Goal: Check status: Check status

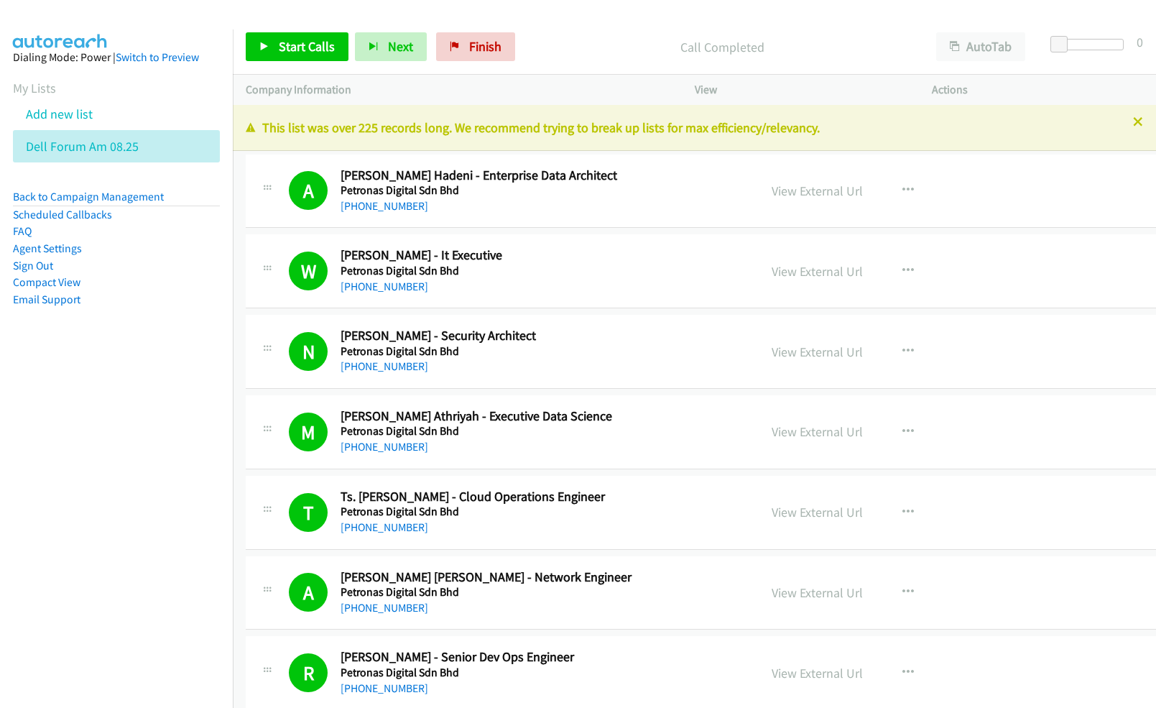
click at [73, 515] on nav "Dialing Mode: Power | Switch to Preview My Lists Add new list Dell Forum Am 08.…" at bounding box center [117, 383] width 234 height 708
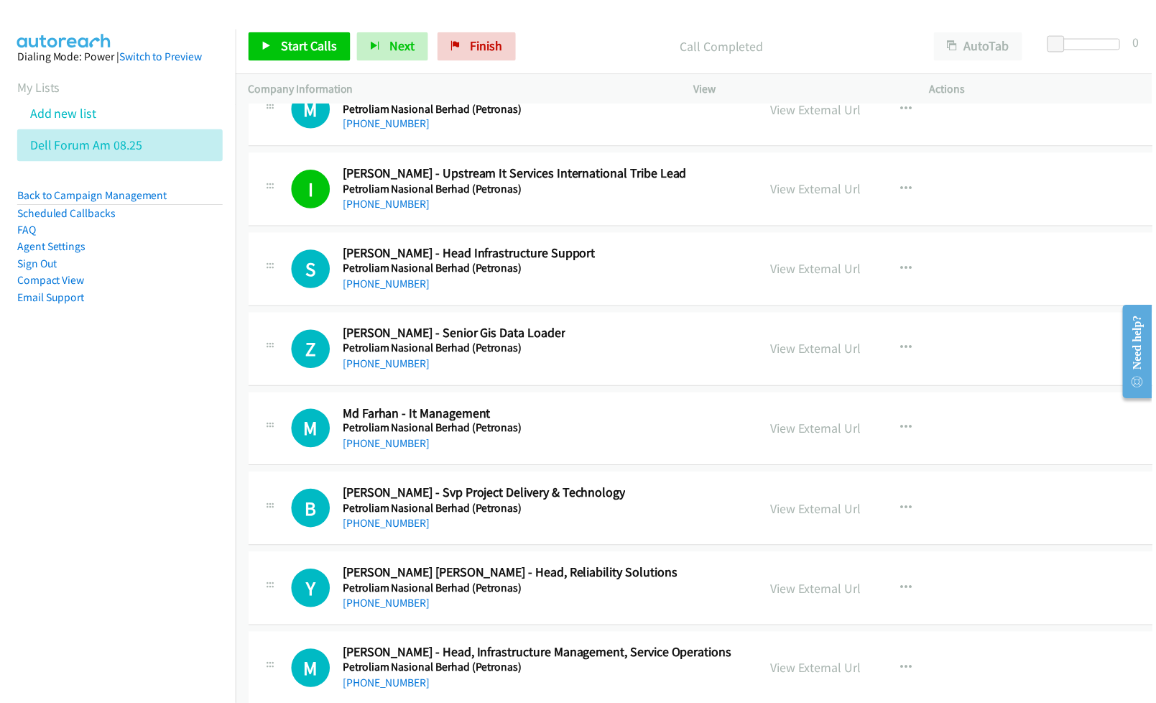
scroll to position [26760, 0]
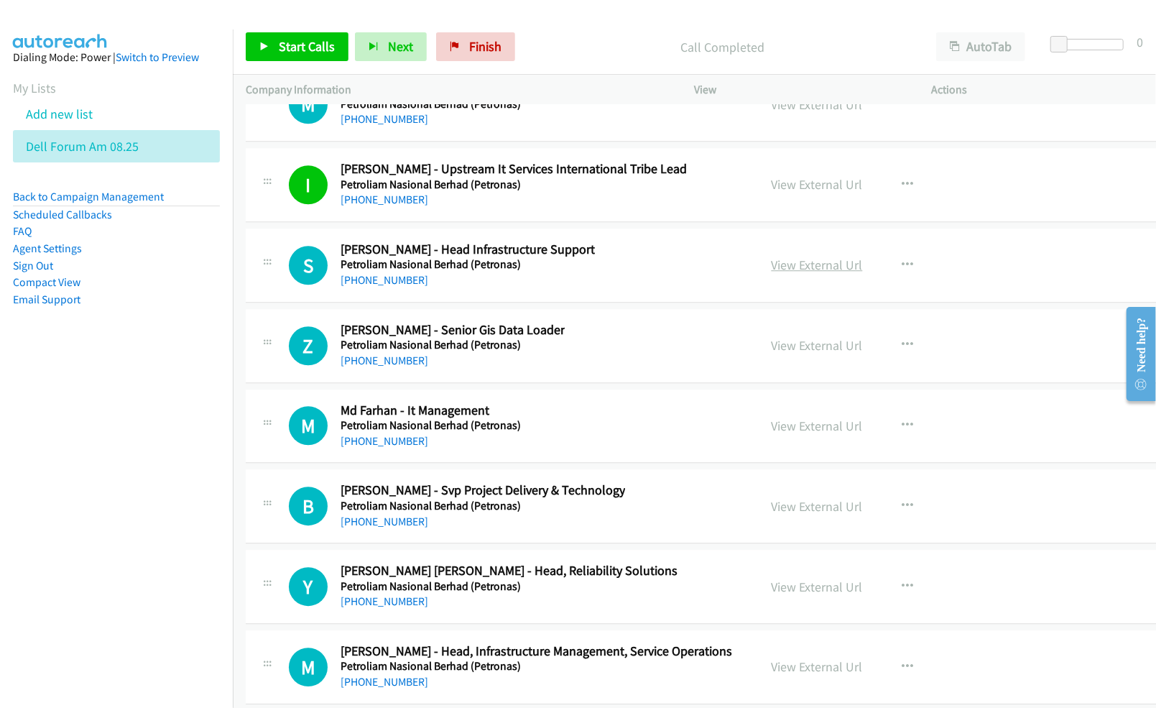
click at [777, 273] on link "View External Url" at bounding box center [817, 265] width 91 height 17
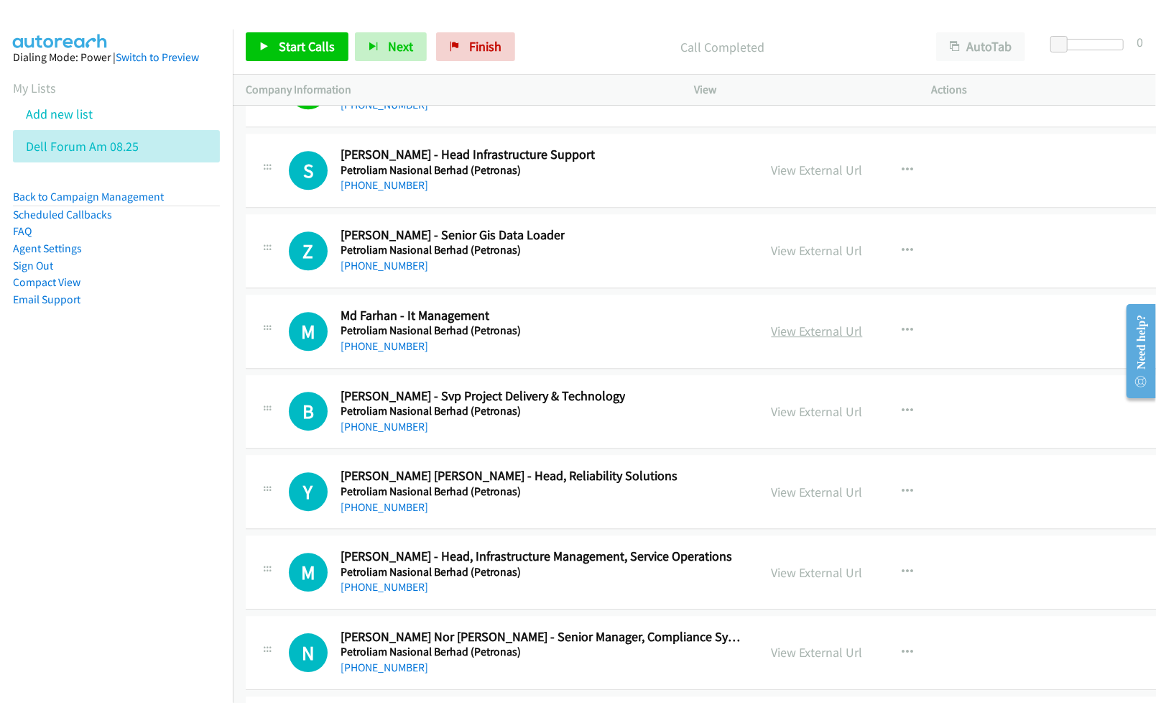
scroll to position [26952, 0]
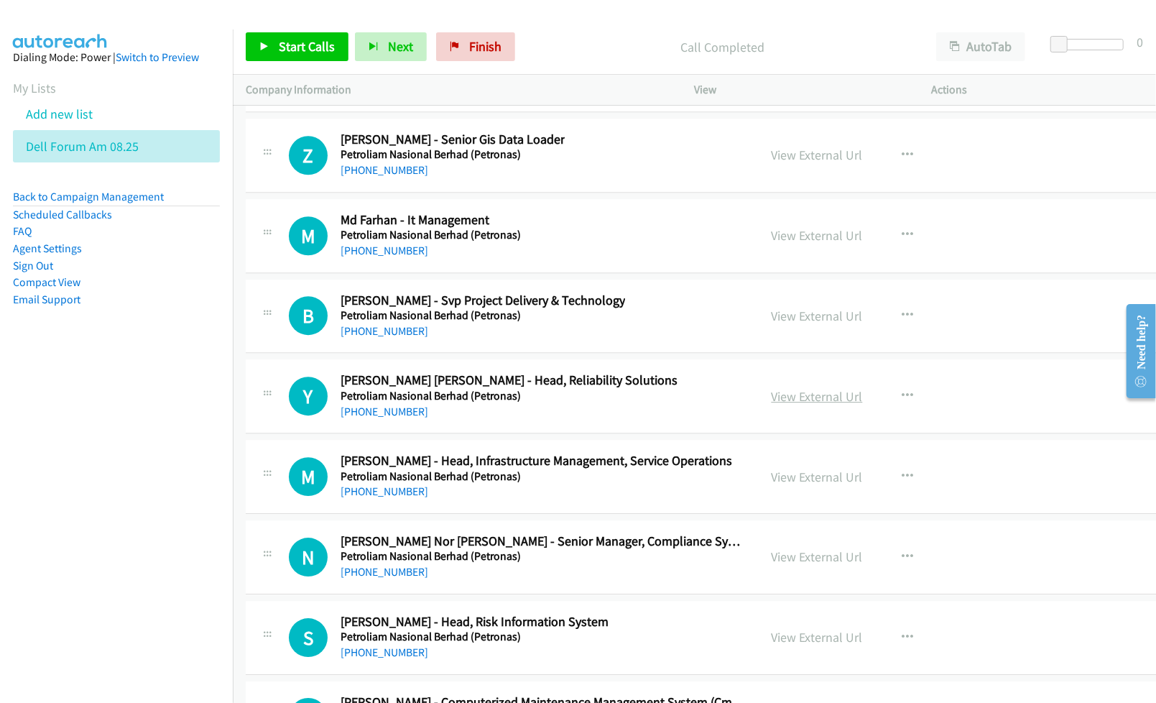
click at [772, 405] on link "View External Url" at bounding box center [817, 396] width 91 height 17
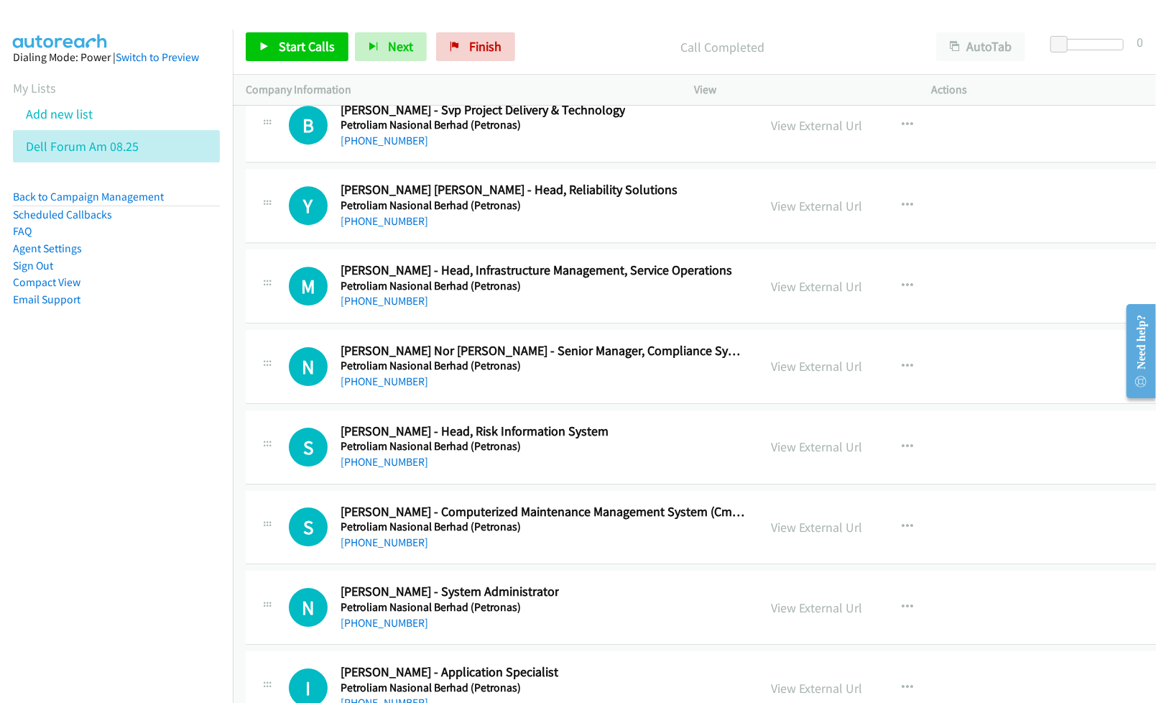
scroll to position [27143, 0]
click at [798, 293] on link "View External Url" at bounding box center [817, 285] width 91 height 17
click at [772, 373] on link "View External Url" at bounding box center [817, 364] width 91 height 17
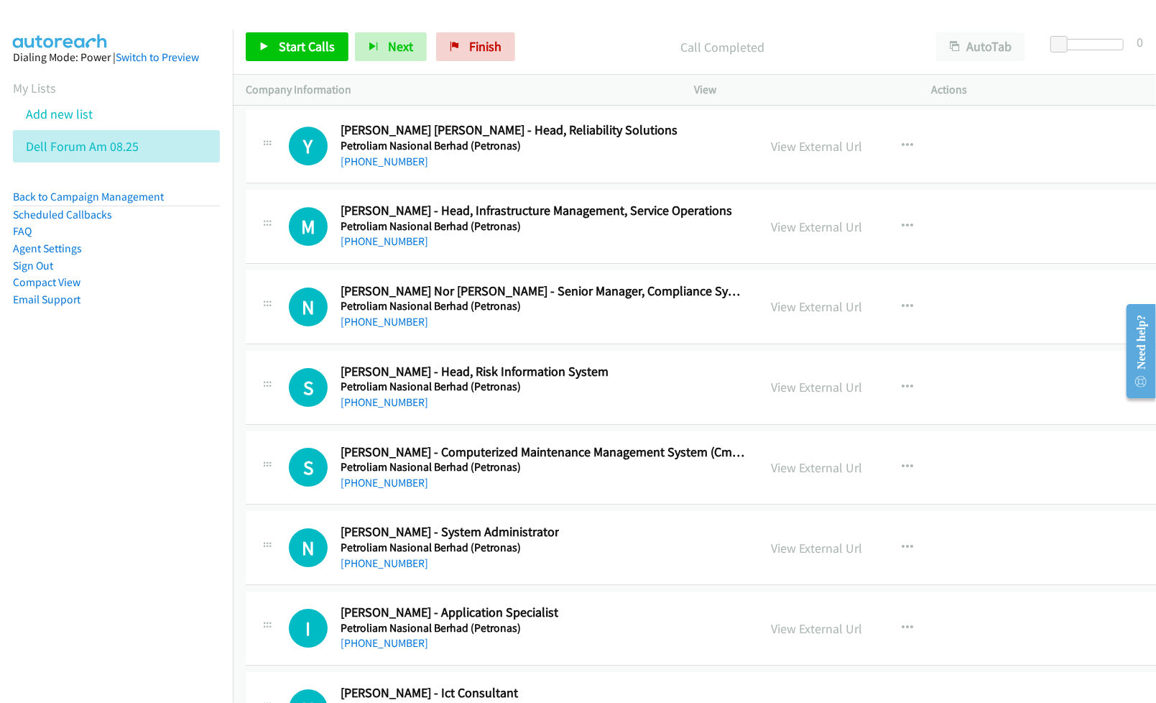
scroll to position [27239, 0]
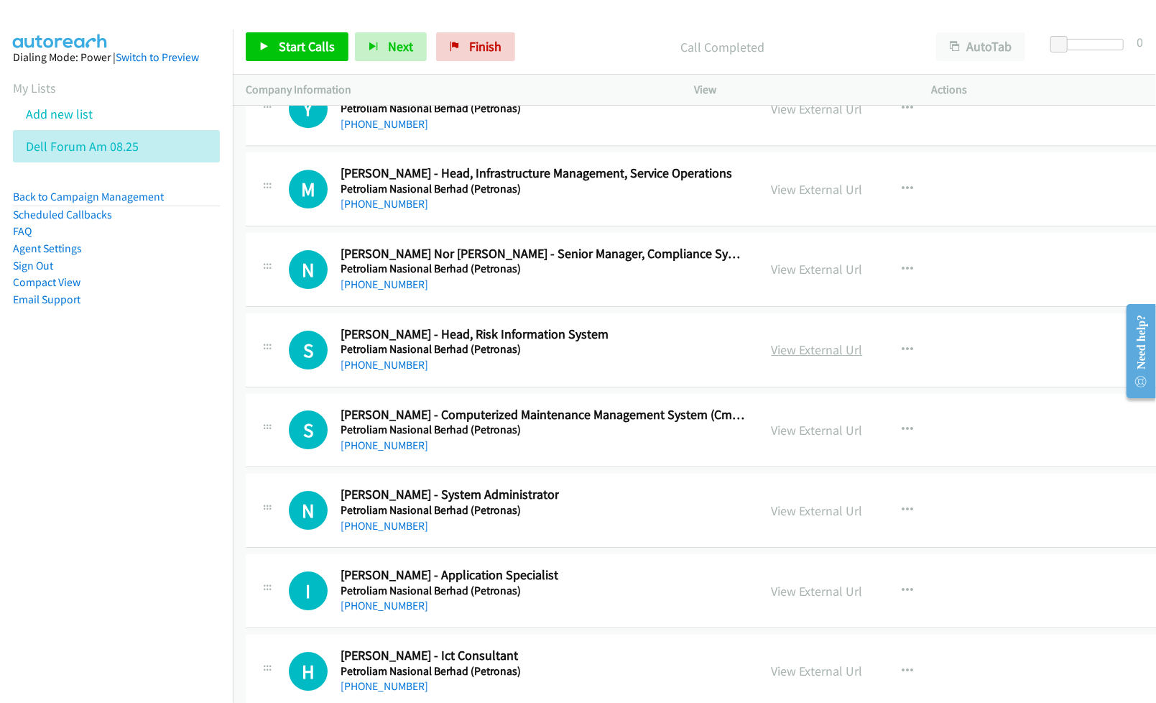
click at [772, 358] on link "View External Url" at bounding box center [817, 349] width 91 height 17
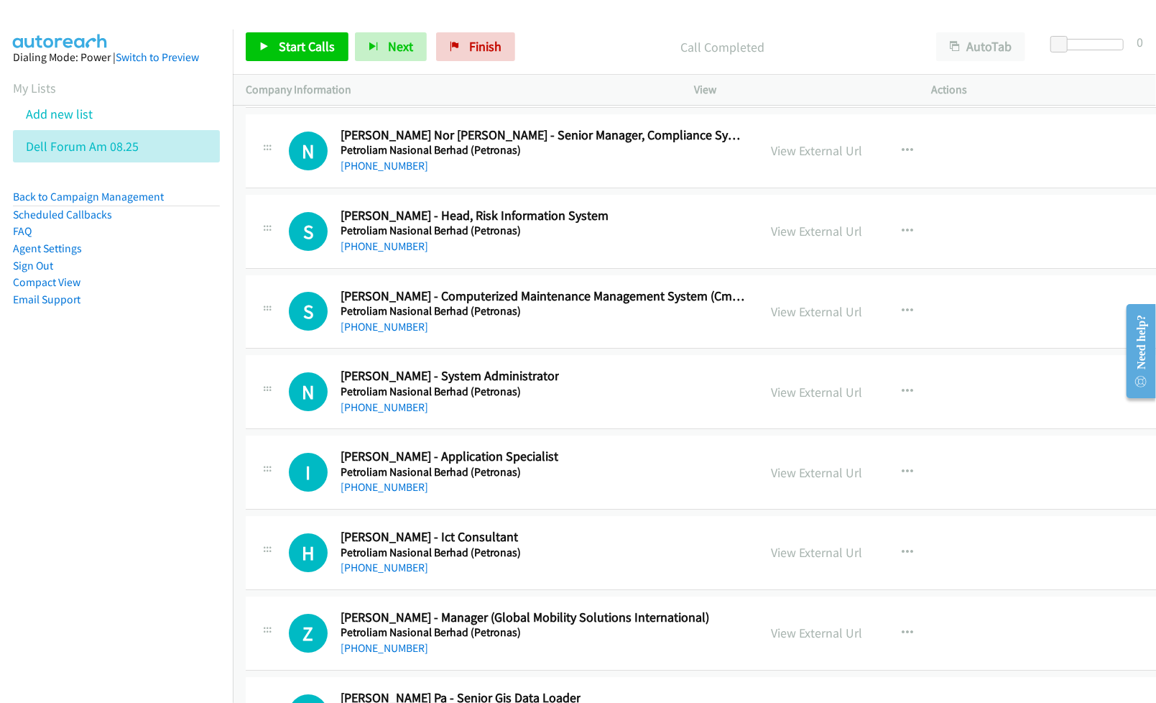
scroll to position [27431, 0]
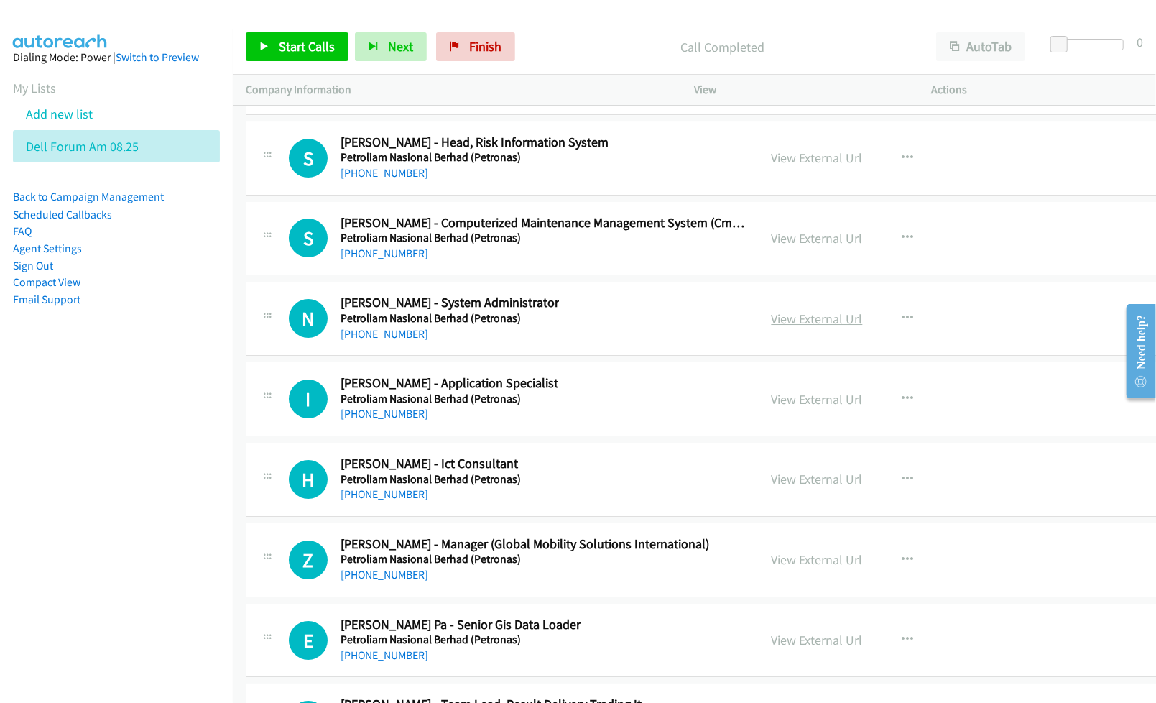
click at [785, 327] on link "View External Url" at bounding box center [817, 318] width 91 height 17
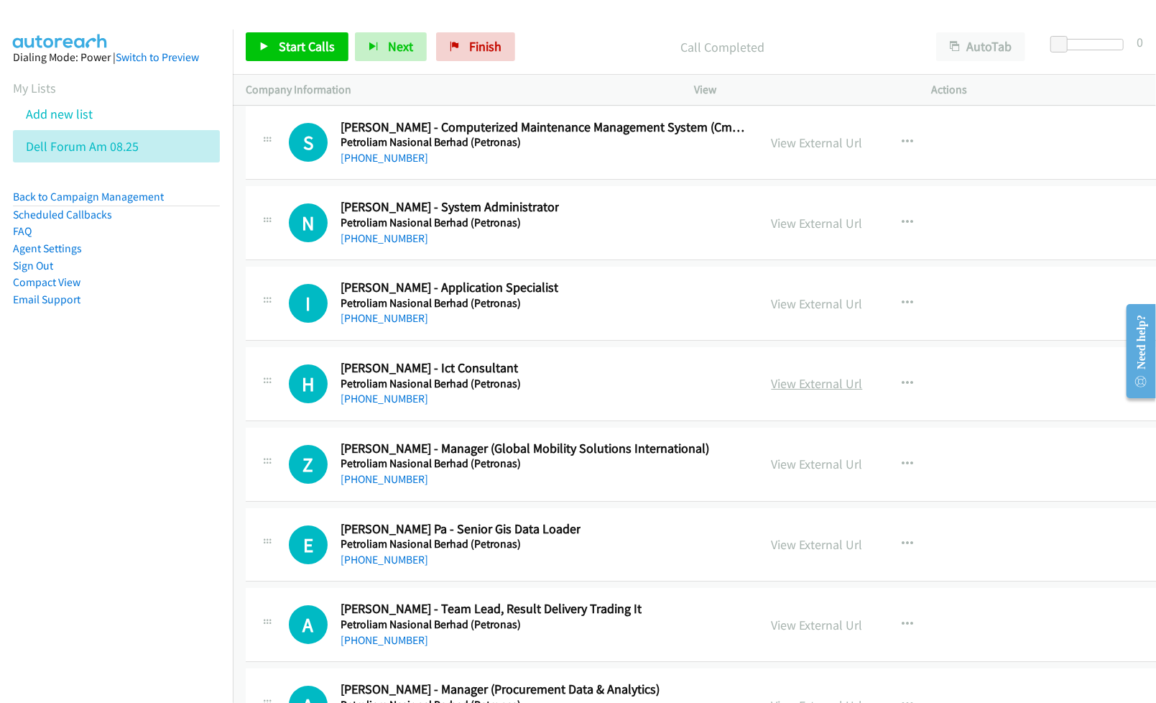
click at [776, 392] on link "View External Url" at bounding box center [817, 383] width 91 height 17
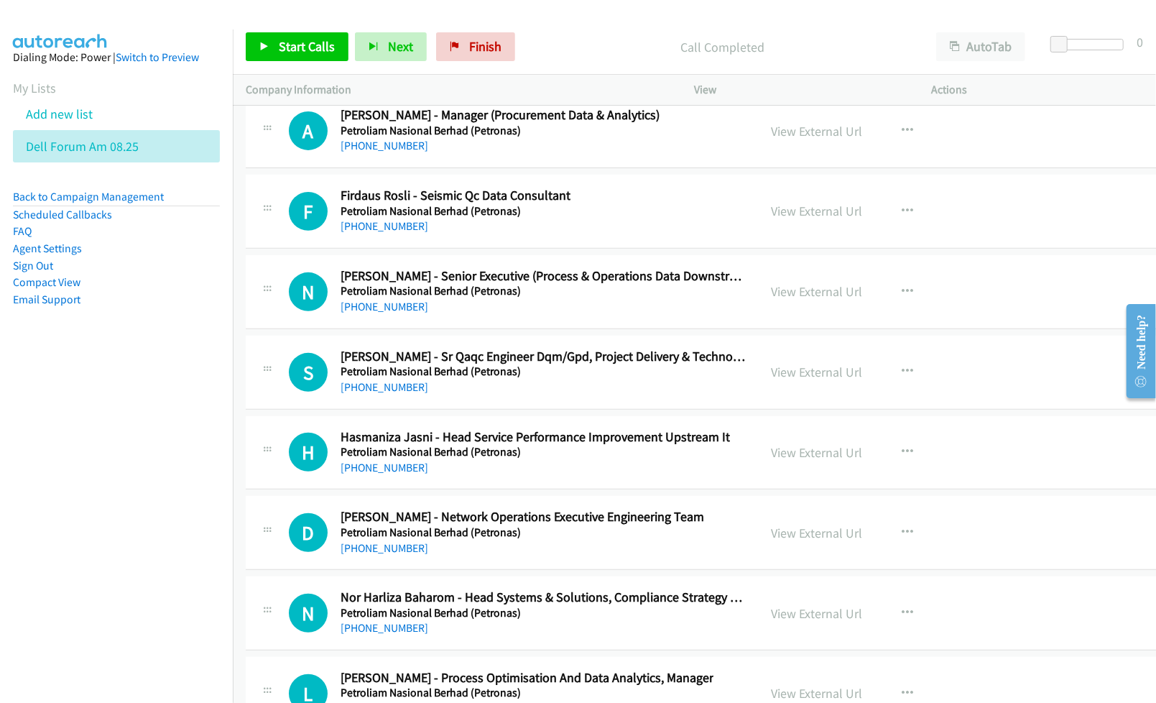
scroll to position [28101, 0]
click at [772, 460] on link "View External Url" at bounding box center [817, 451] width 91 height 17
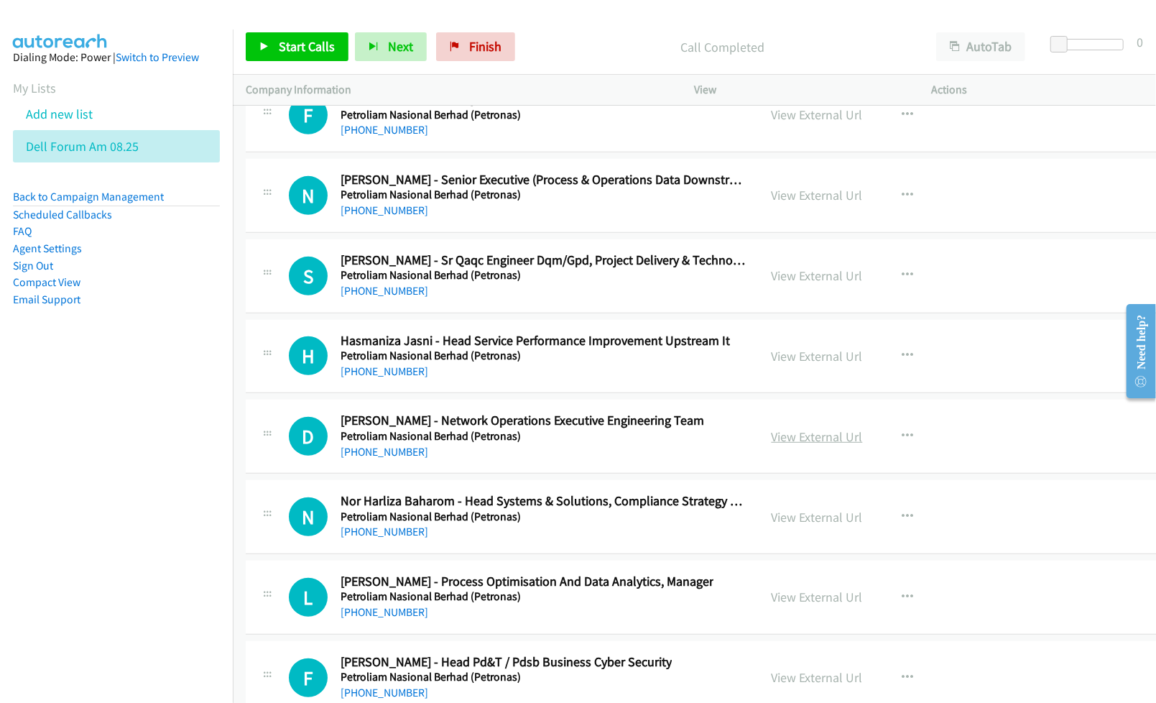
click at [819, 445] on link "View External Url" at bounding box center [817, 436] width 91 height 17
click at [780, 525] on link "View External Url" at bounding box center [817, 517] width 91 height 17
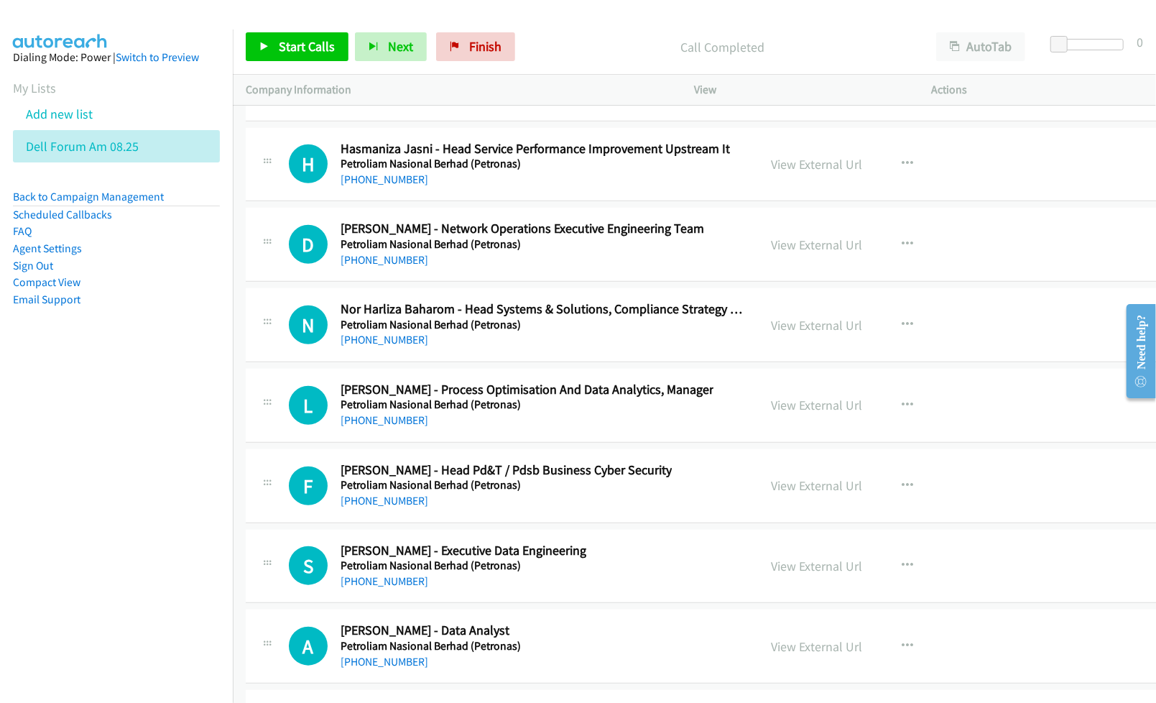
scroll to position [28484, 0]
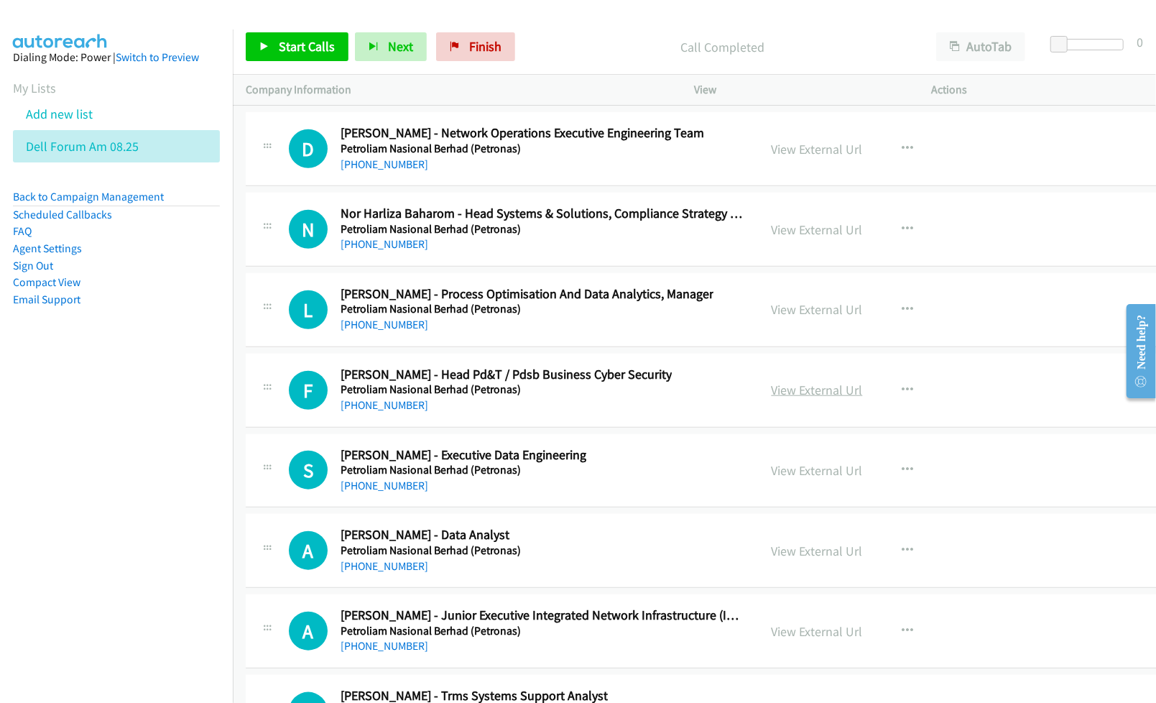
click at [772, 398] on link "View External Url" at bounding box center [817, 390] width 91 height 17
click at [806, 479] on link "View External Url" at bounding box center [817, 470] width 91 height 17
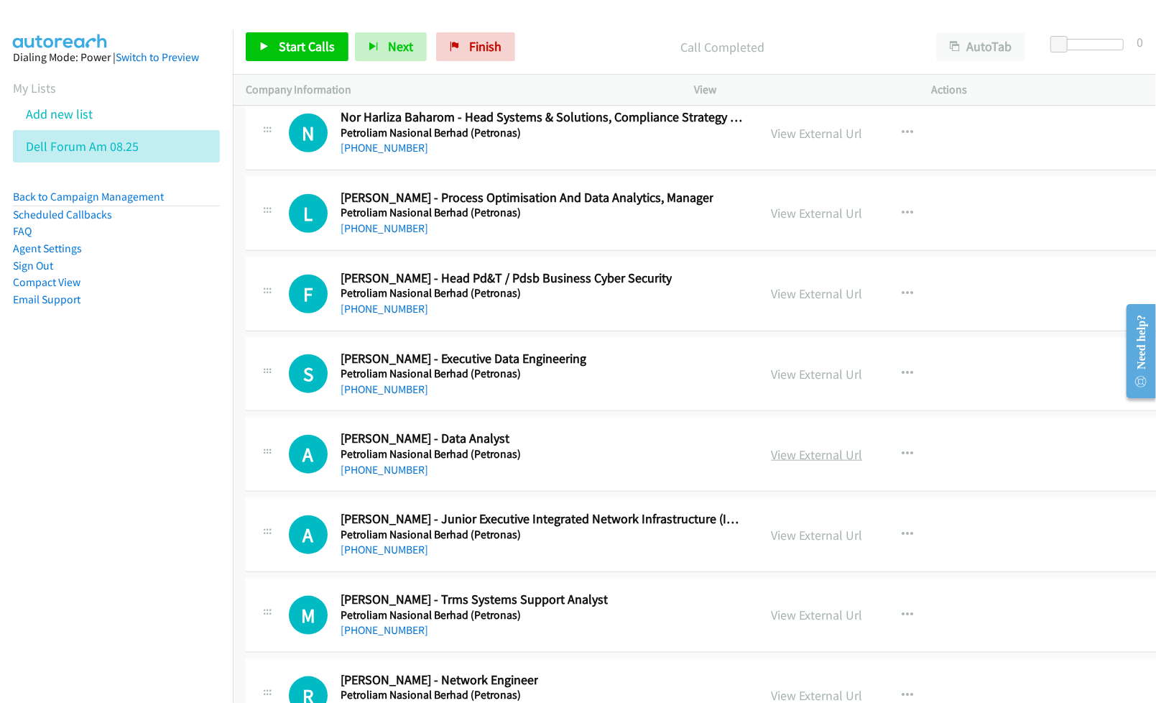
click at [800, 463] on link "View External Url" at bounding box center [817, 454] width 91 height 17
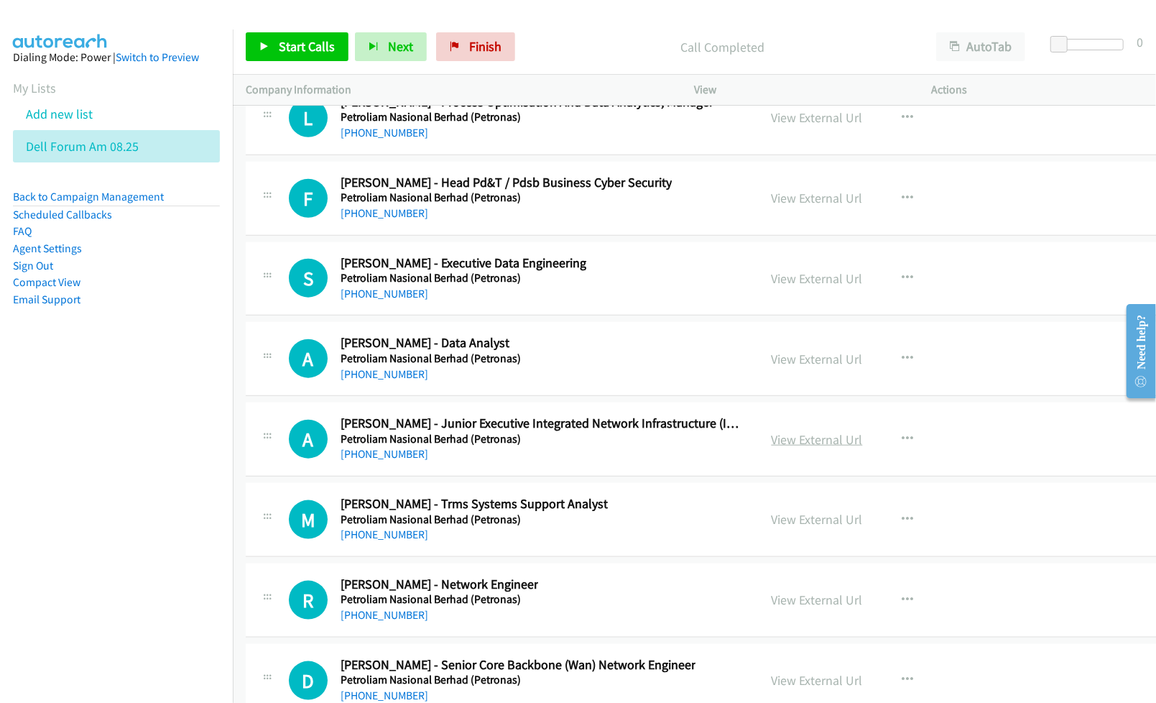
click at [772, 448] on link "View External Url" at bounding box center [817, 439] width 91 height 17
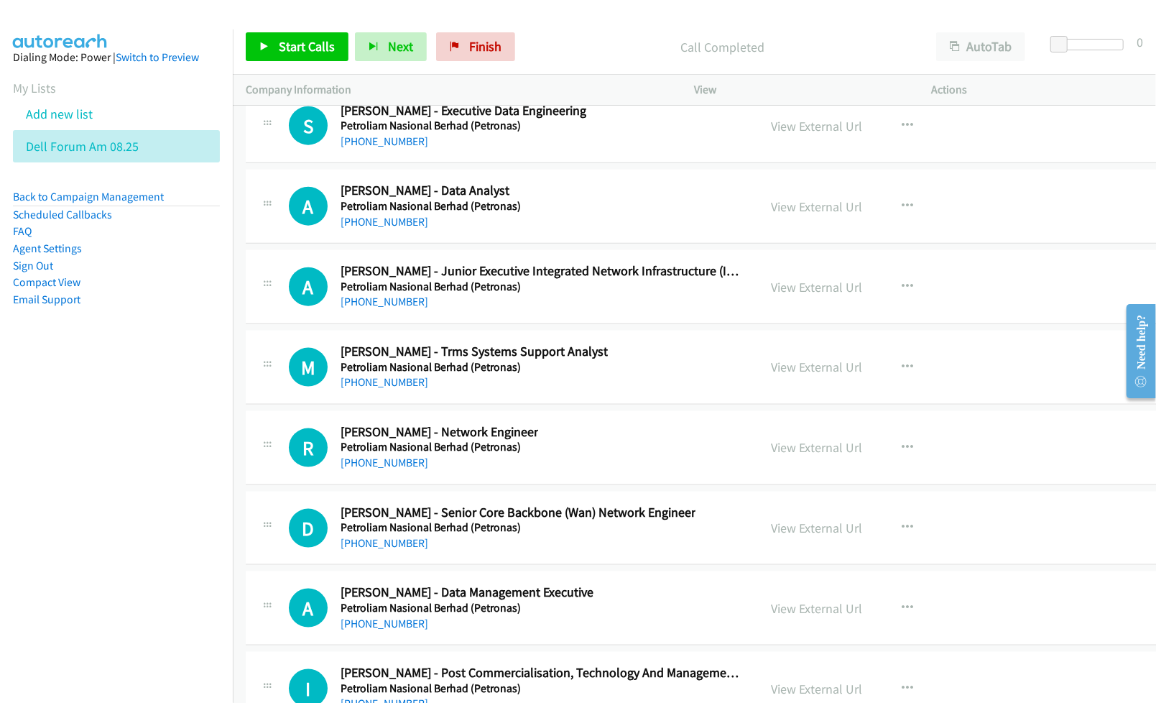
scroll to position [28868, 0]
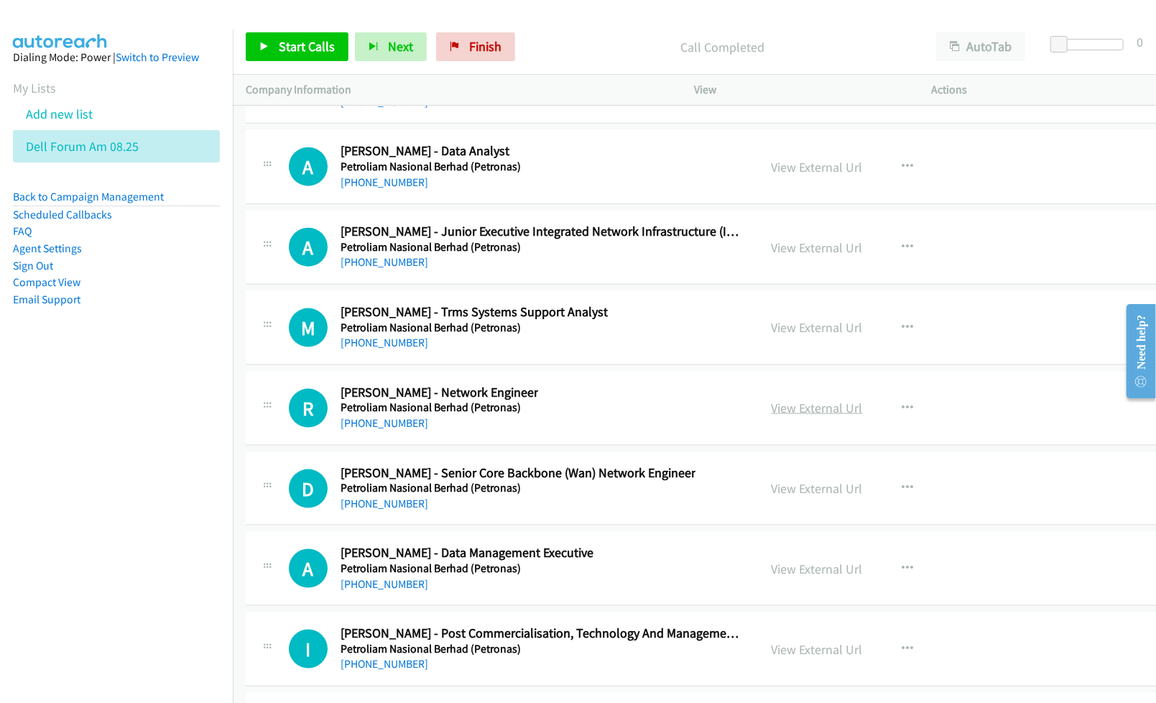
click at [791, 416] on link "View External Url" at bounding box center [817, 408] width 91 height 17
click at [797, 497] on link "View External Url" at bounding box center [817, 488] width 91 height 17
drag, startPoint x: 796, startPoint y: 656, endPoint x: 817, endPoint y: 688, distance: 37.9
